Goal: Answer question/provide support: Answer question/provide support

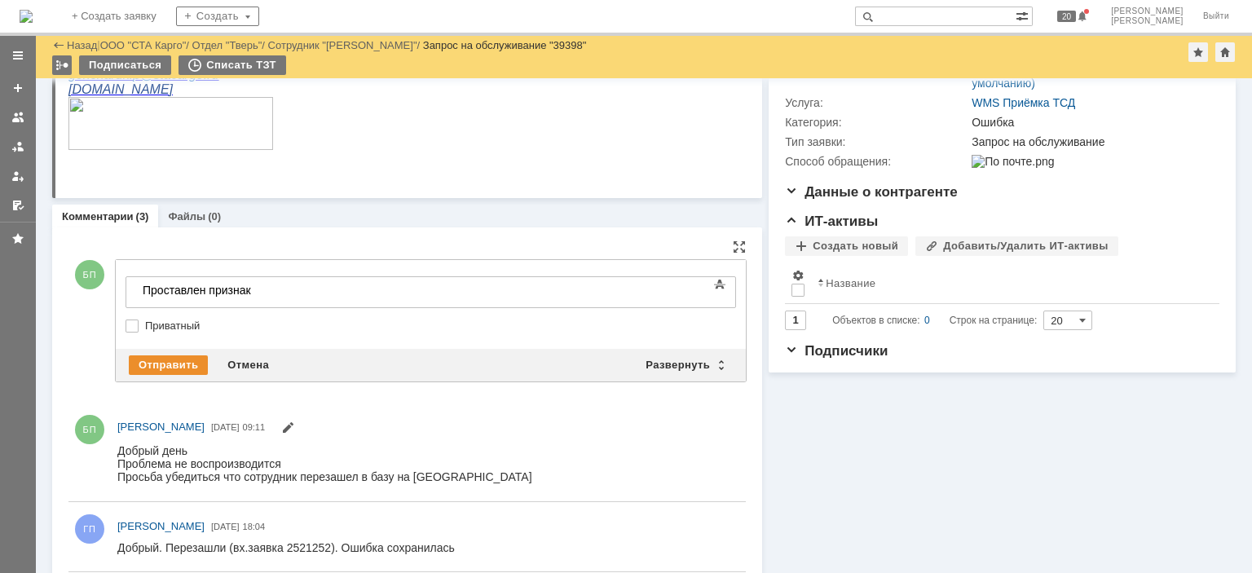
click at [280, 277] on body "​Проставлен признак" at bounding box center [258, 291] width 245 height 28
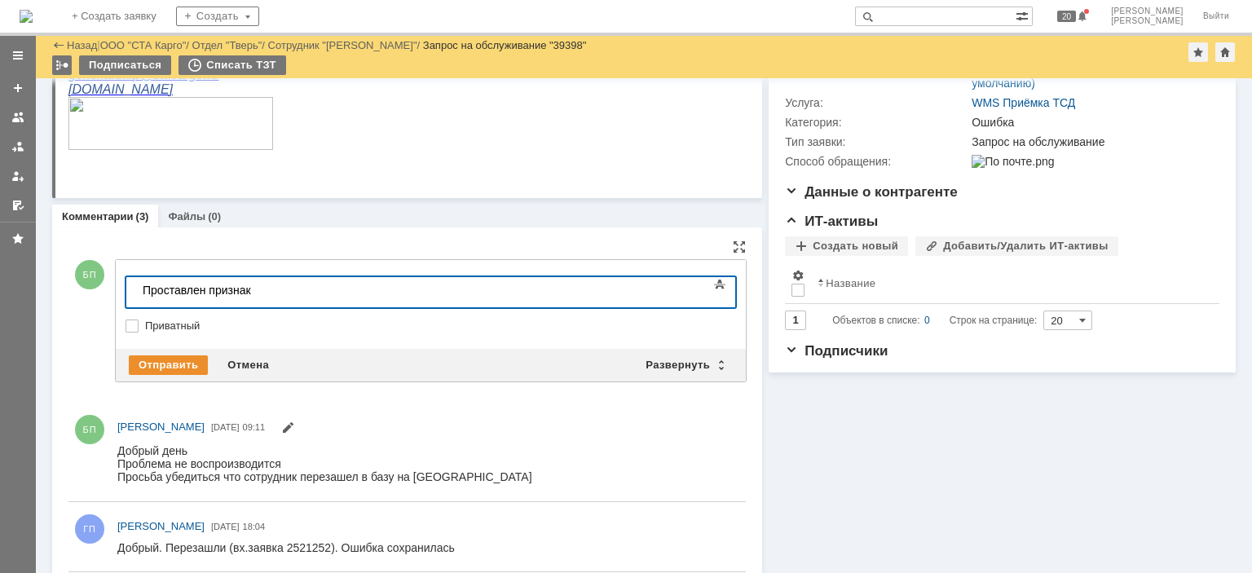
drag, startPoint x: 311, startPoint y: 291, endPoint x: 38, endPoint y: 269, distance: 273.2
click at [136, 277] on html "​Проставлен признак" at bounding box center [258, 291] width 245 height 28
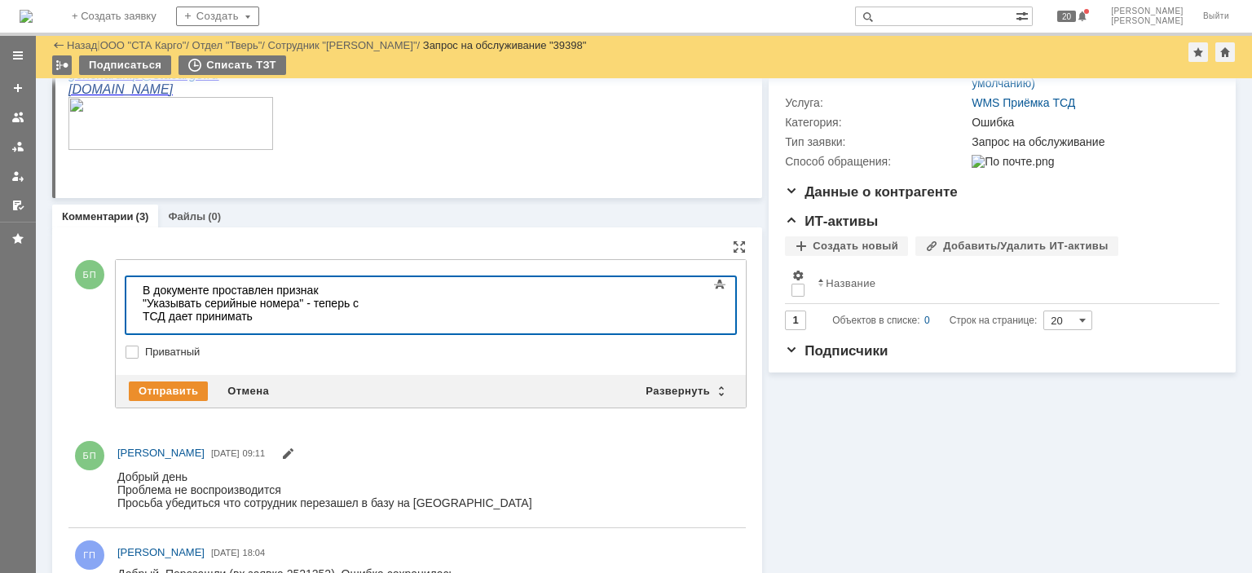
click at [374, 287] on div "В документе проставлен признак "Указывать серийные номера" - теперь с ТСД дает …" at bounding box center [259, 303] width 232 height 39
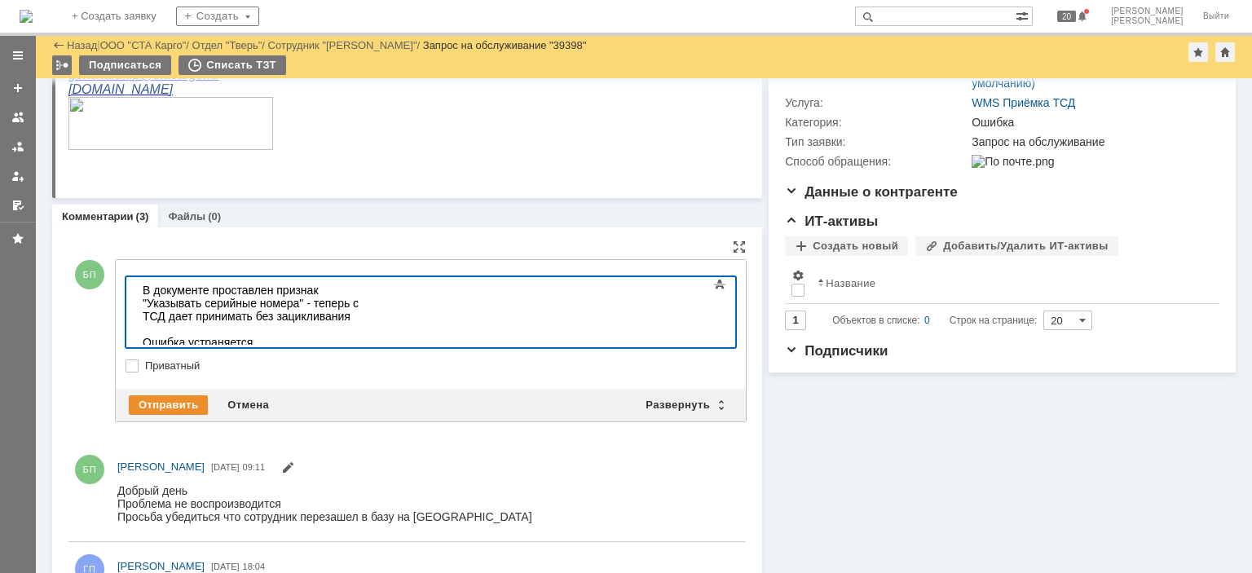
click at [275, 336] on div "Ошибка устраняется" at bounding box center [259, 342] width 232 height 13
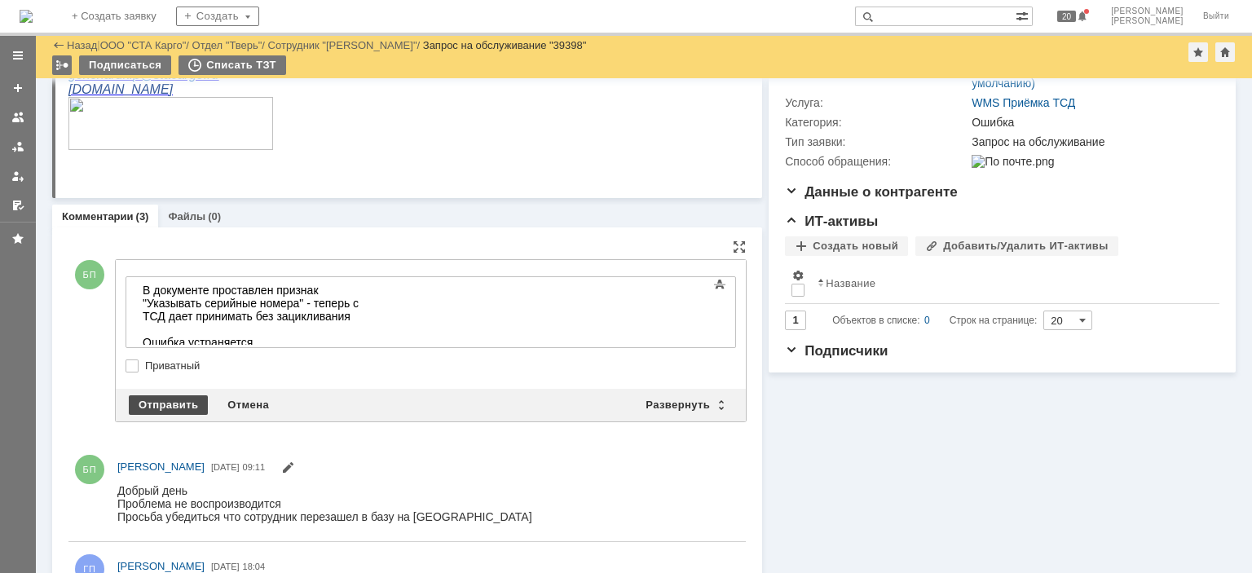
click at [166, 395] on div "Отправить" at bounding box center [168, 405] width 79 height 20
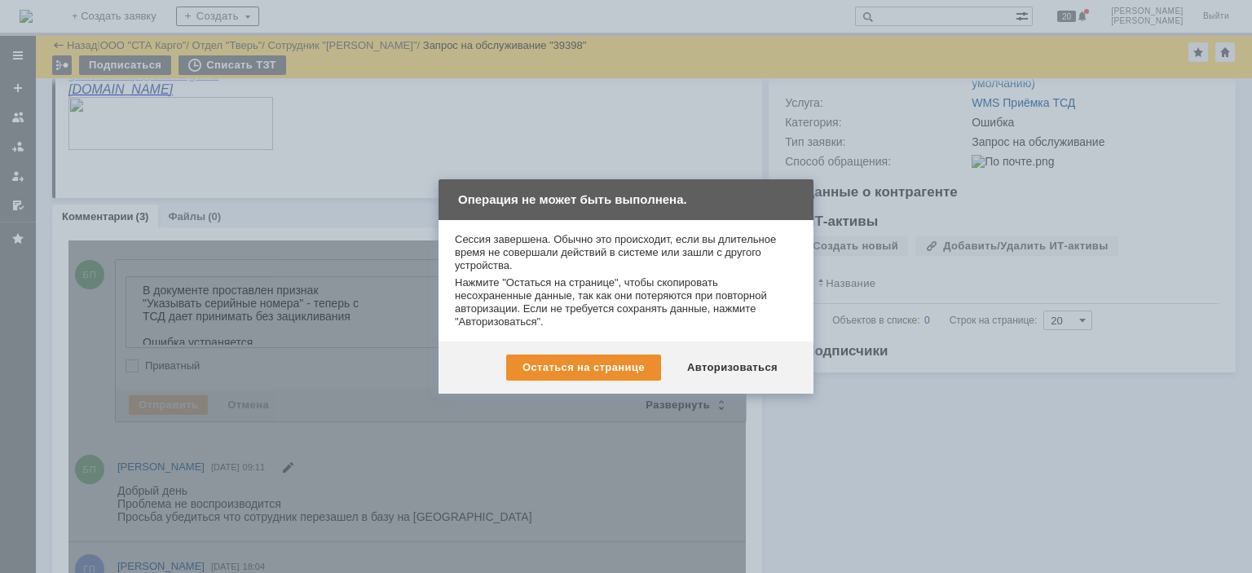
click at [738, 371] on div "Авторизоваться" at bounding box center [732, 368] width 123 height 26
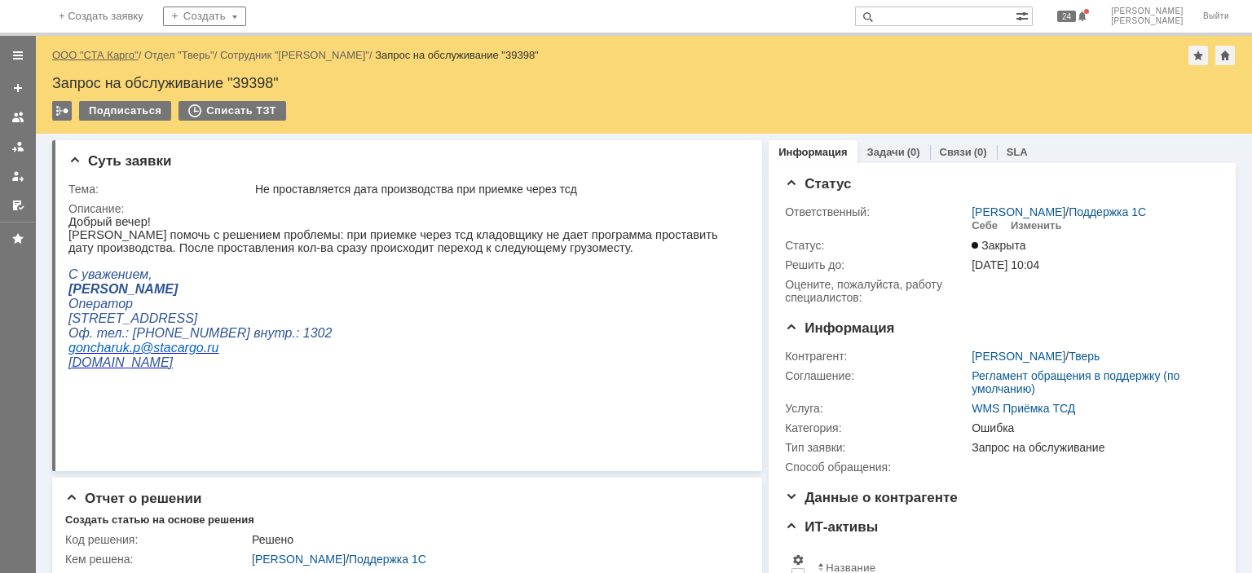
click at [103, 50] on link "ООО "СТА Карго"" at bounding box center [95, 55] width 86 height 12
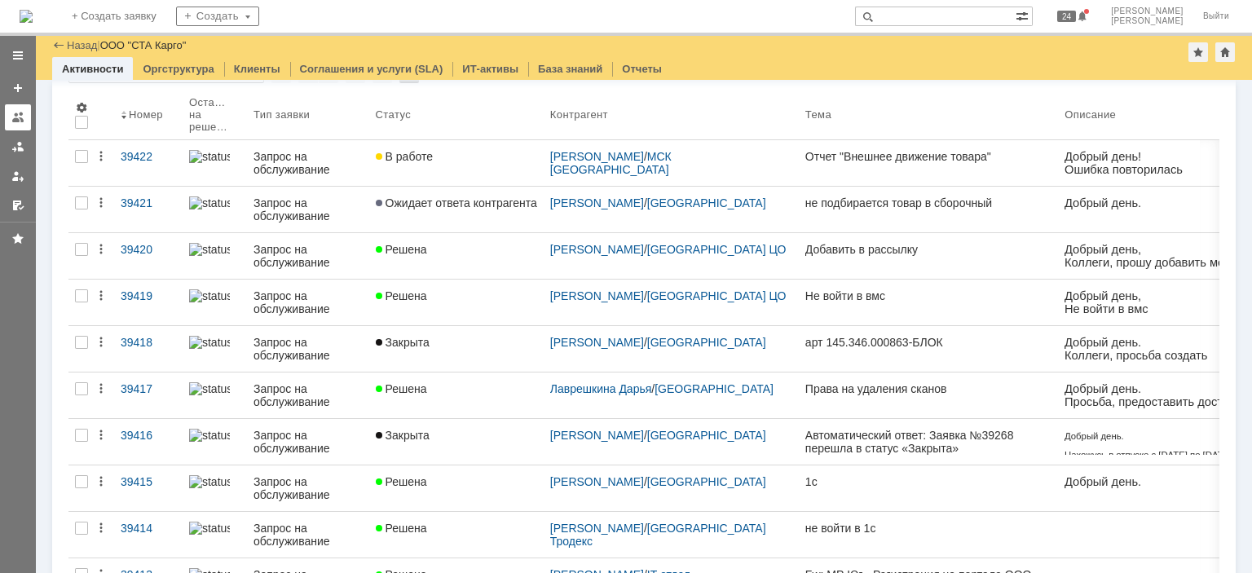
click at [18, 122] on div at bounding box center [17, 117] width 13 height 13
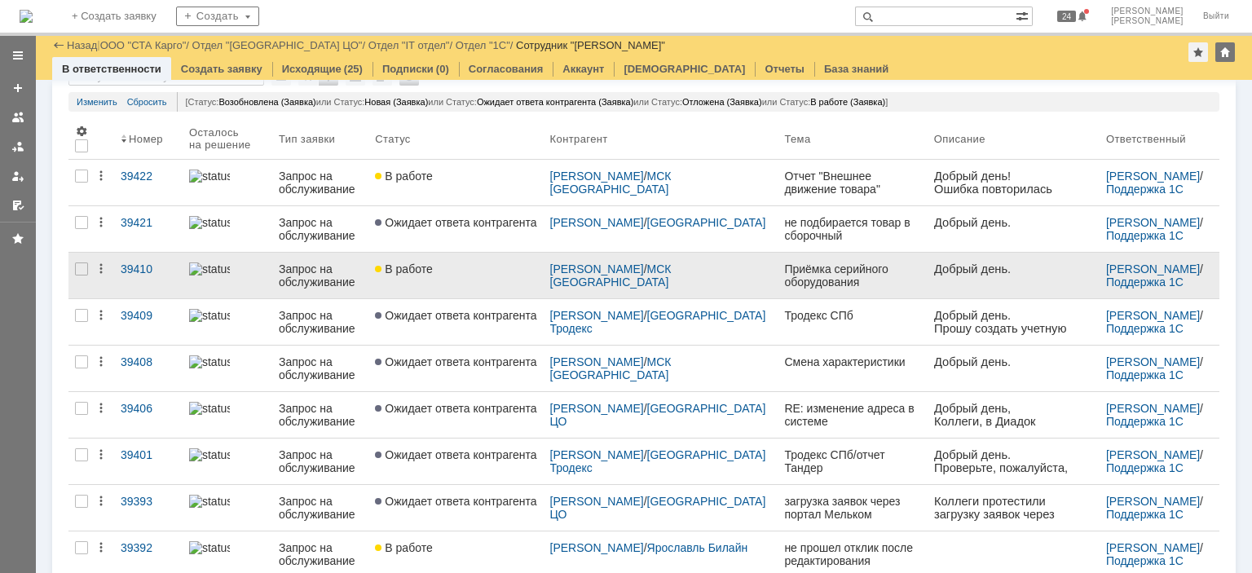
click at [466, 274] on div "В работе" at bounding box center [455, 269] width 161 height 13
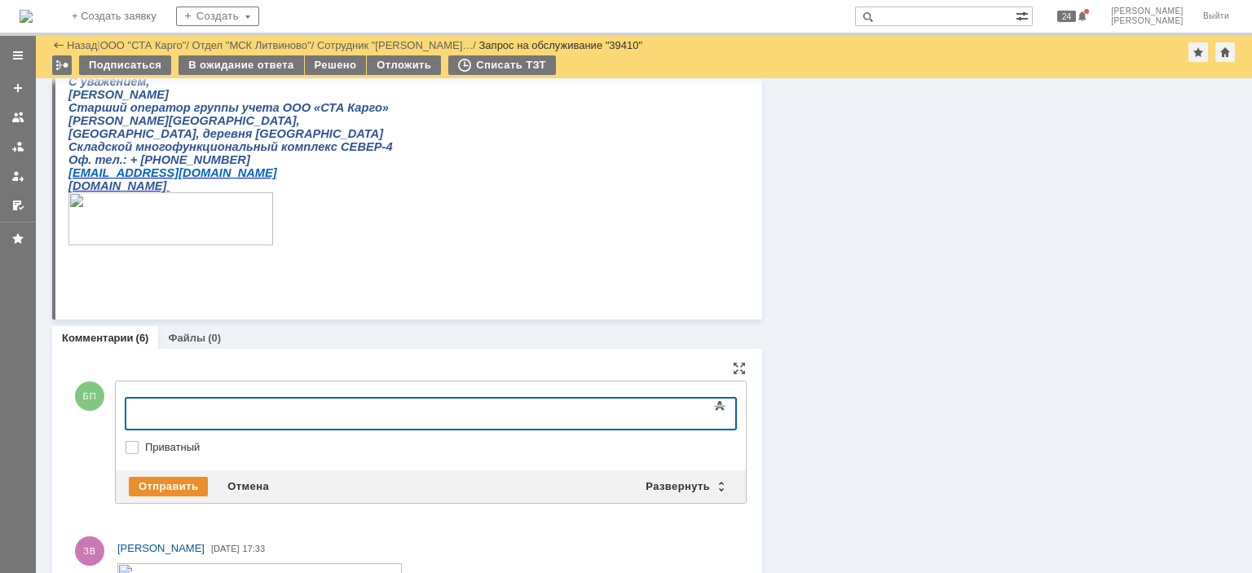
click at [374, 408] on div at bounding box center [259, 411] width 232 height 13
click at [317, 409] on div at bounding box center [259, 411] width 232 height 13
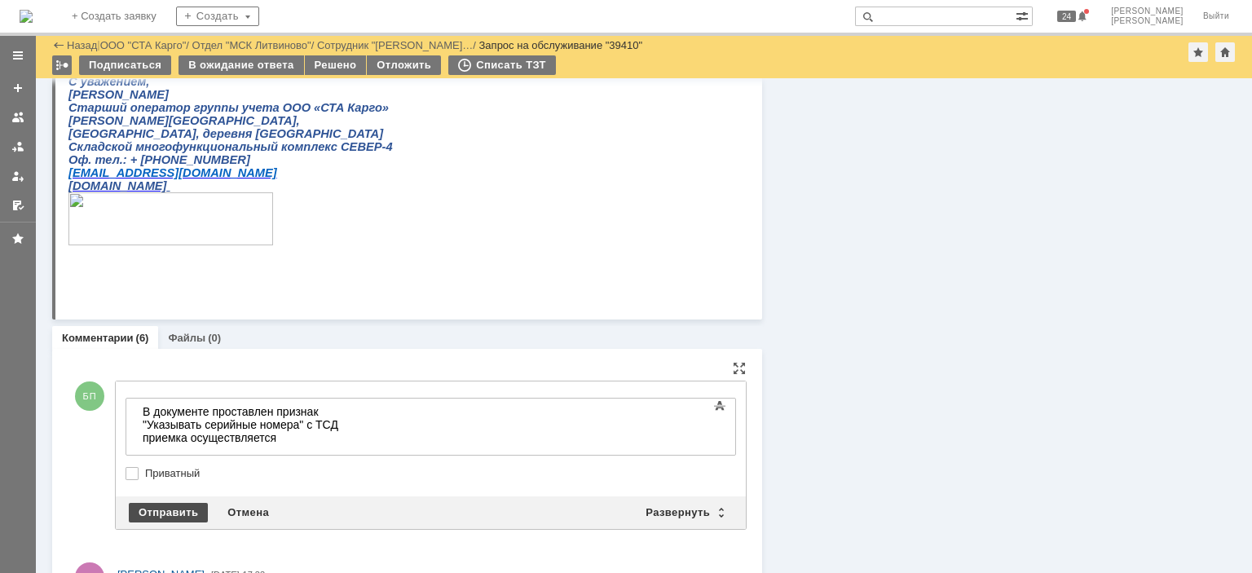
click at [154, 513] on div "Отправить" at bounding box center [168, 513] width 79 height 20
